Goal: Task Accomplishment & Management: Complete application form

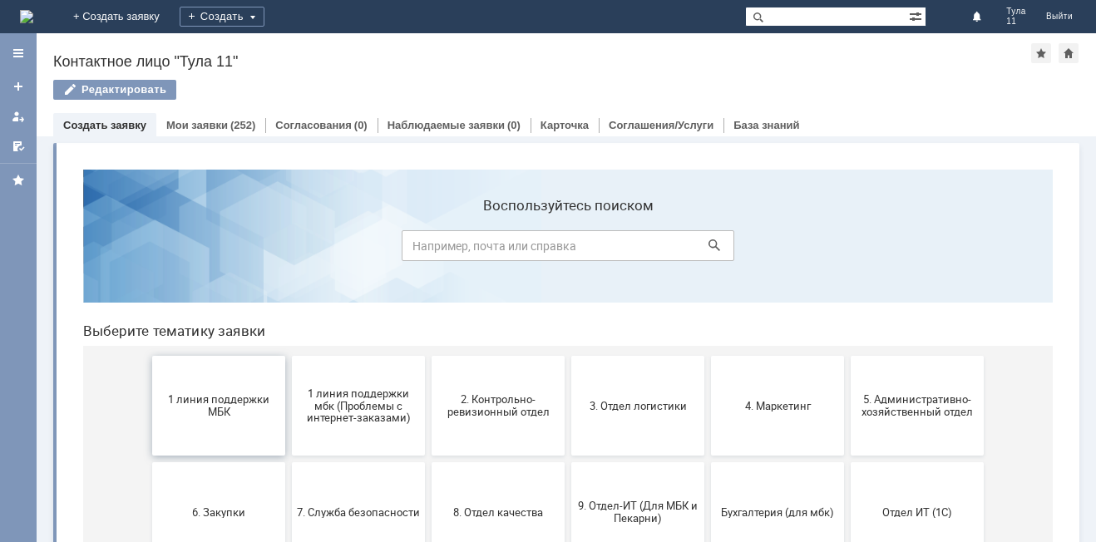
click at [225, 413] on span "1 линия поддержки МБК" at bounding box center [218, 405] width 123 height 25
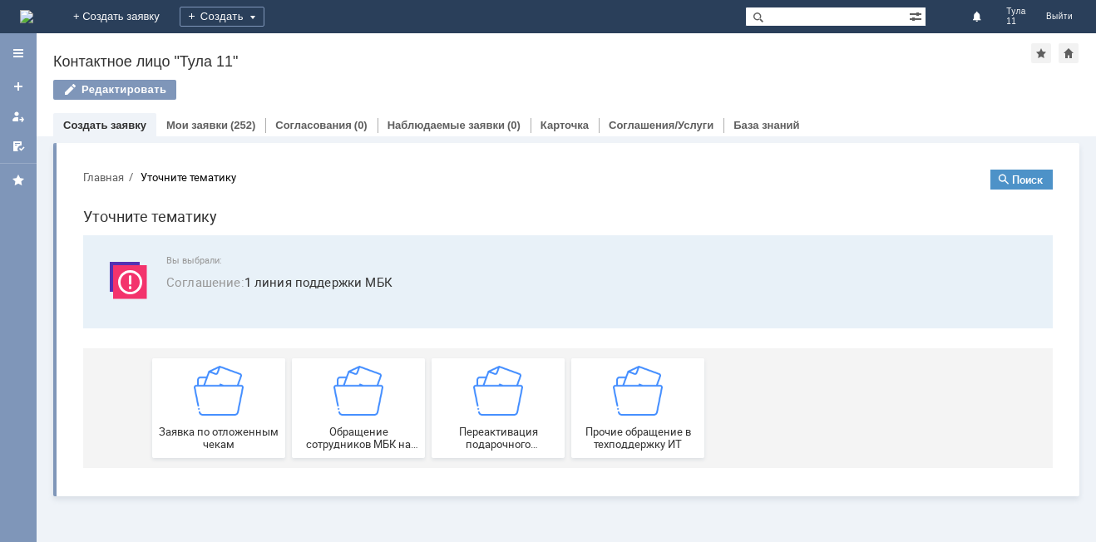
click at [225, 413] on img at bounding box center [219, 391] width 50 height 50
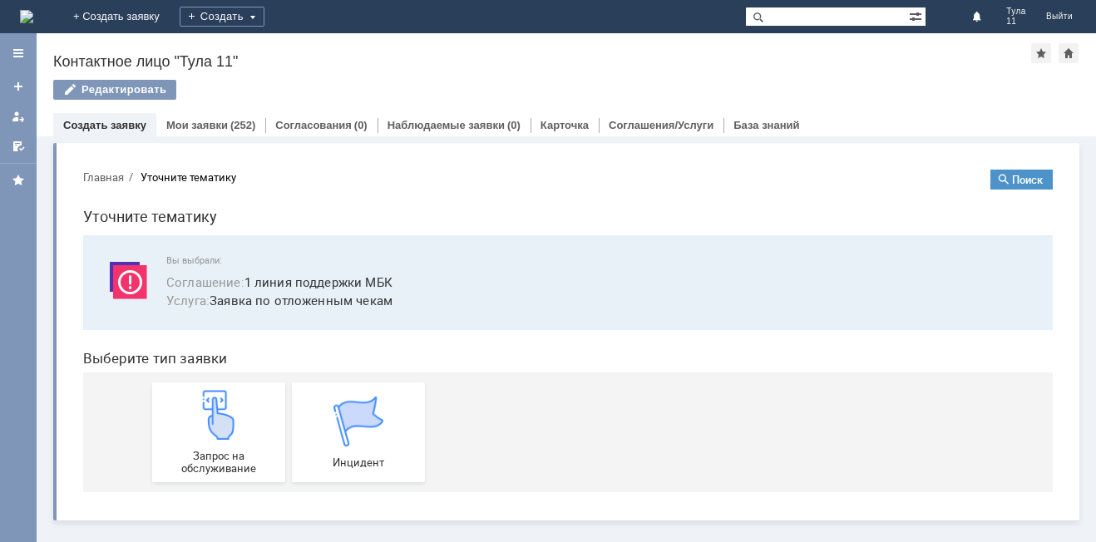
click at [225, 413] on img at bounding box center [219, 415] width 50 height 50
click at [33, 21] on img at bounding box center [26, 16] width 13 height 13
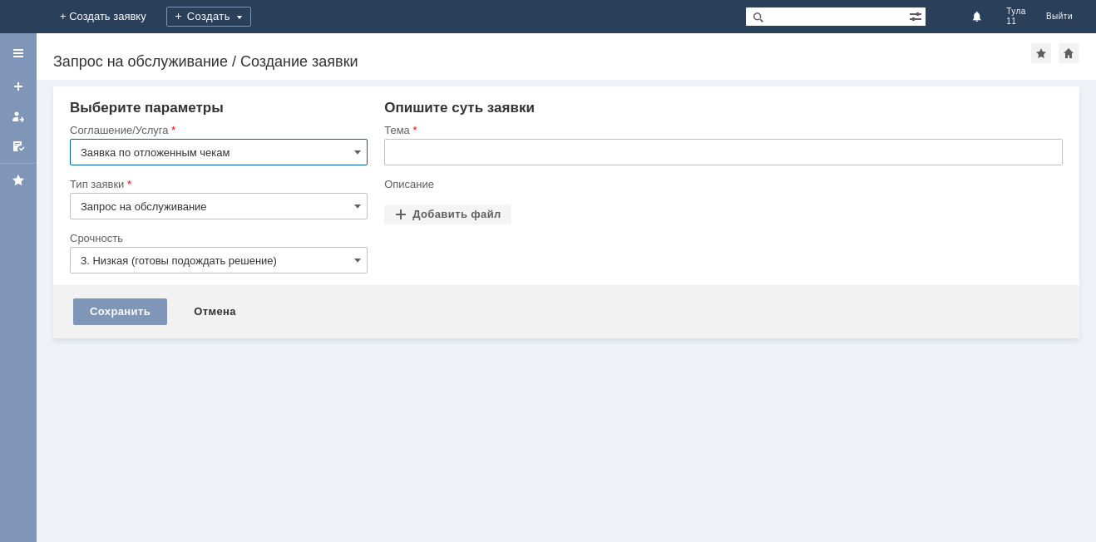
click at [507, 159] on input "text" at bounding box center [723, 152] width 679 height 27
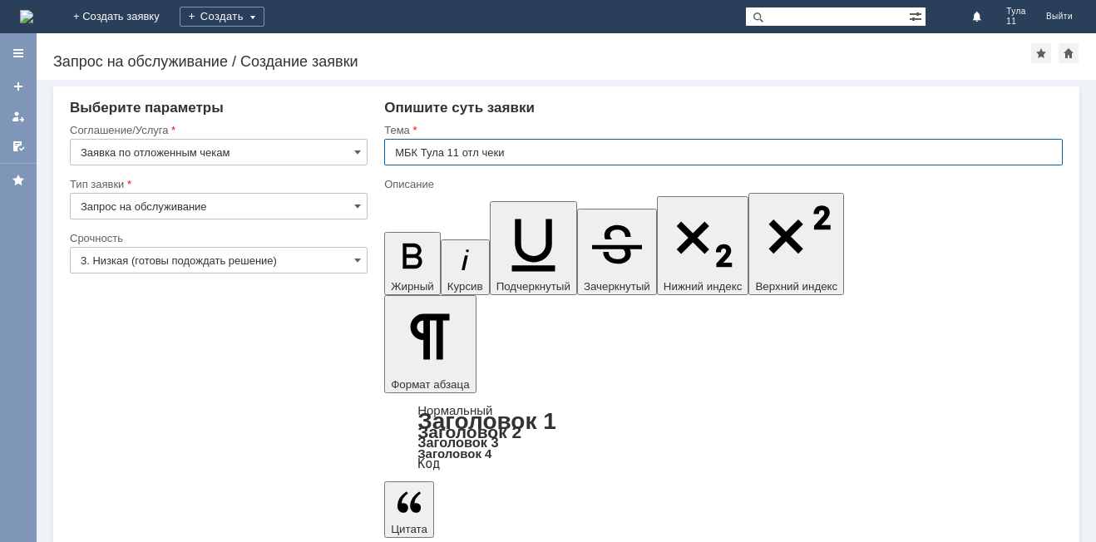
type input "МБК Тула 11 отл чеки"
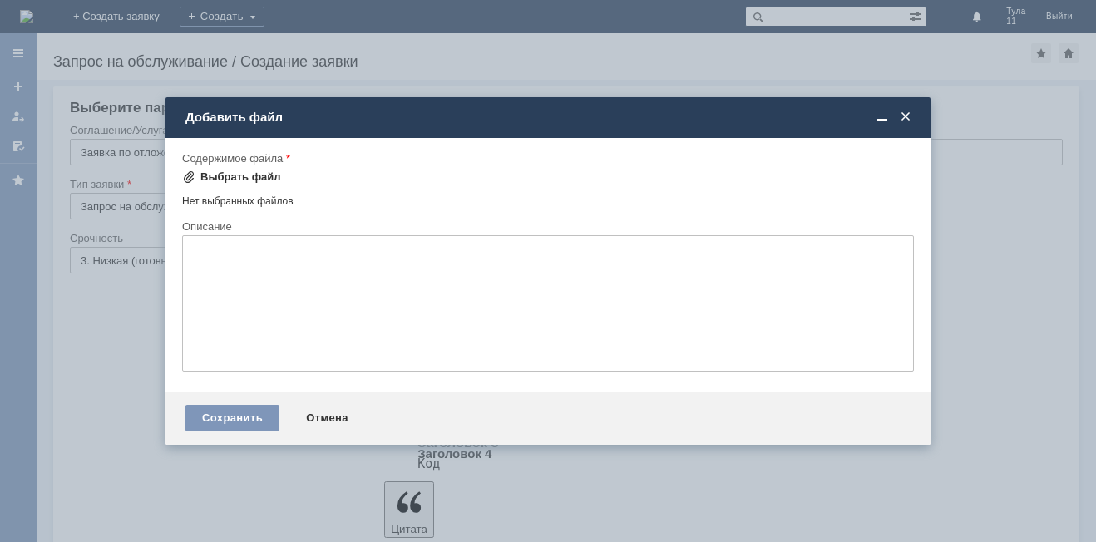
click at [247, 178] on div "Выбрать файл" at bounding box center [240, 177] width 81 height 13
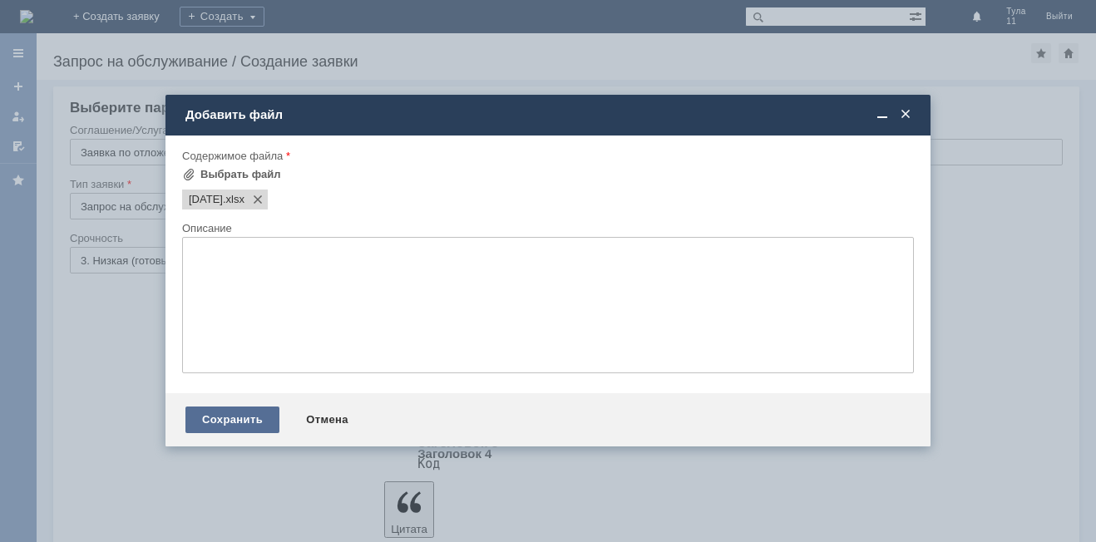
click at [242, 419] on div "Сохранить" at bounding box center [232, 420] width 94 height 27
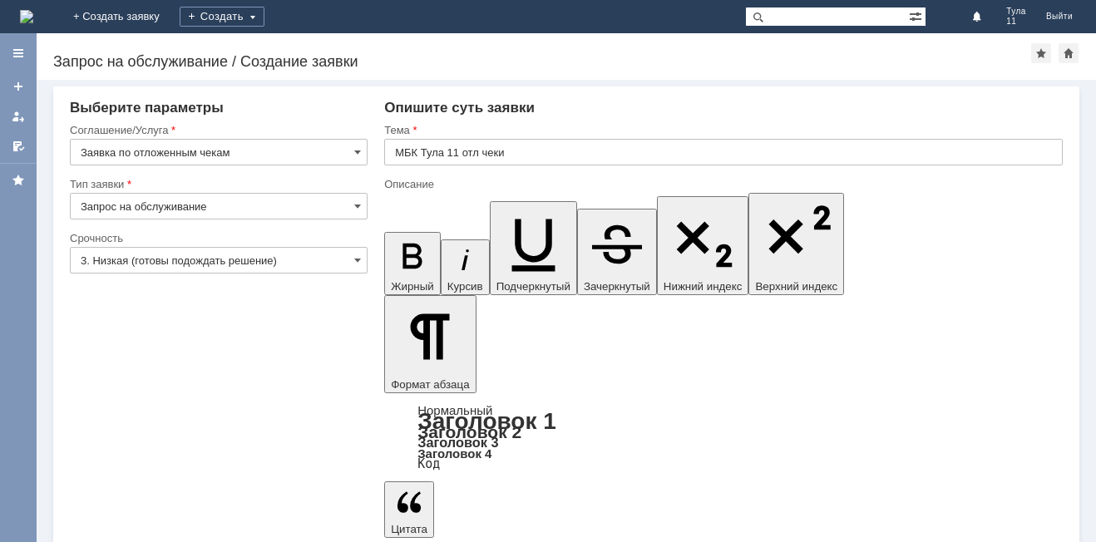
drag, startPoint x: 235, startPoint y: 391, endPoint x: 226, endPoint y: 372, distance: 21.2
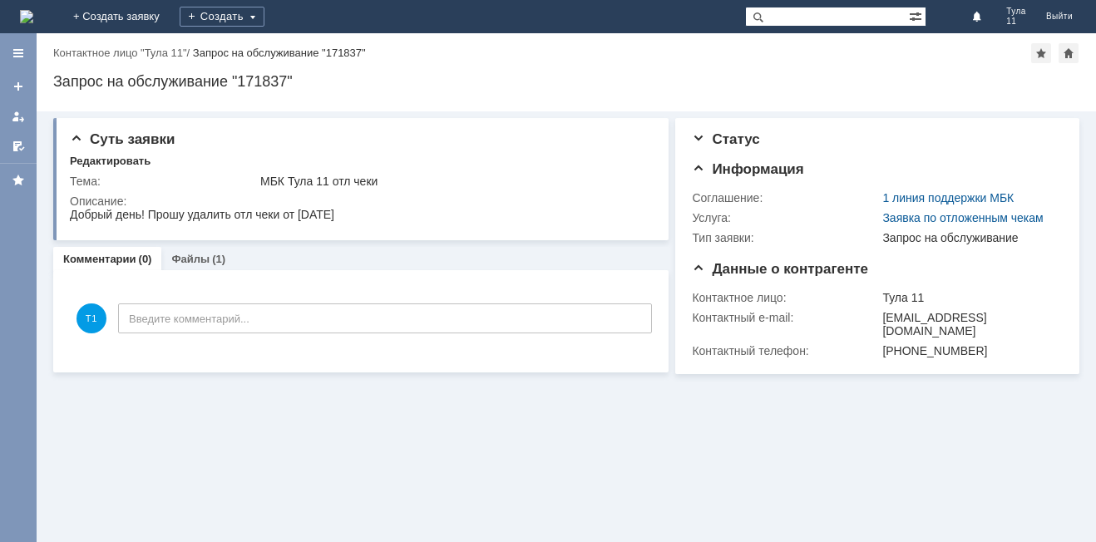
click at [33, 23] on img at bounding box center [26, 16] width 13 height 13
